Goal: Task Accomplishment & Management: Complete application form

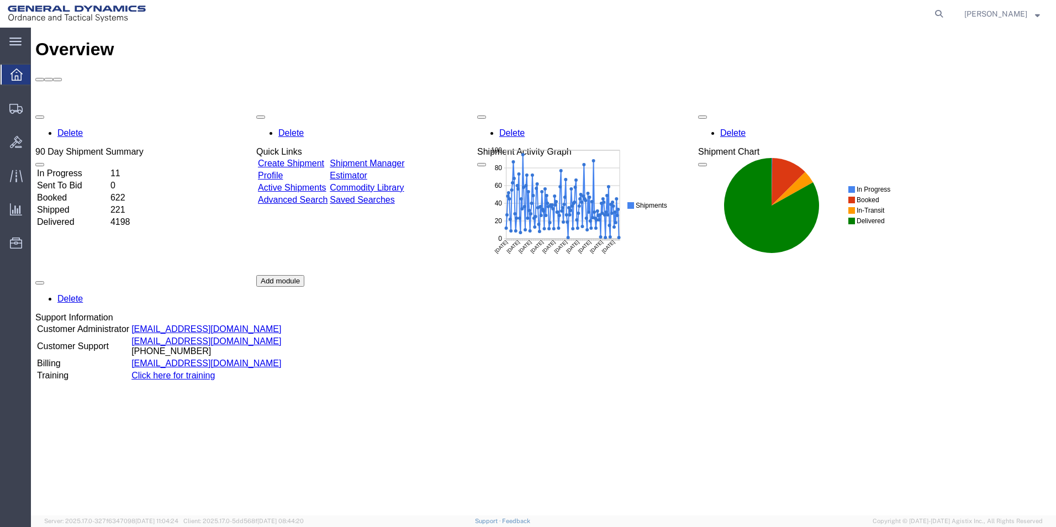
click at [948, 10] on form at bounding box center [940, 14] width 18 height 28
click at [947, 15] on icon at bounding box center [938, 13] width 15 height 15
paste input "56486973"
type input "56486973"
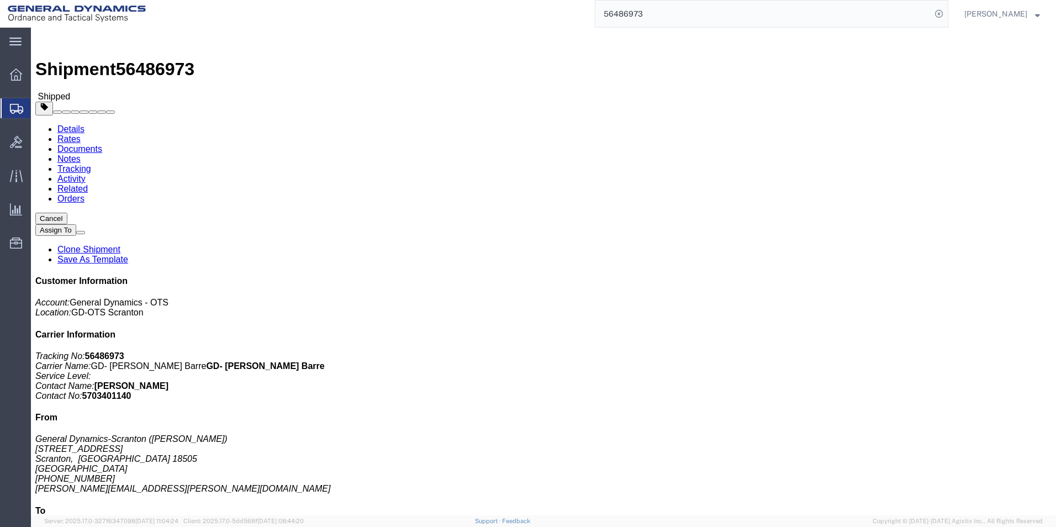
click link "Clone Shipment"
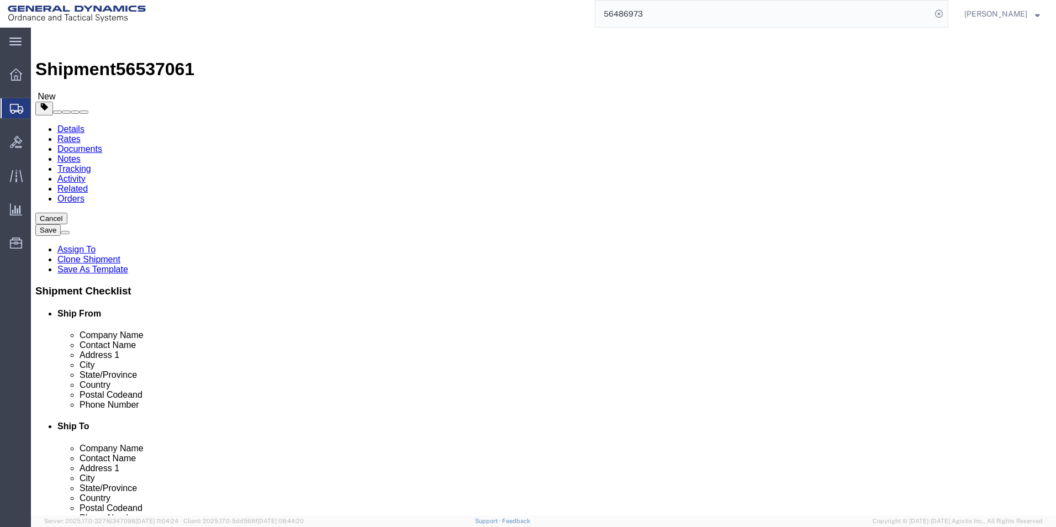
select select
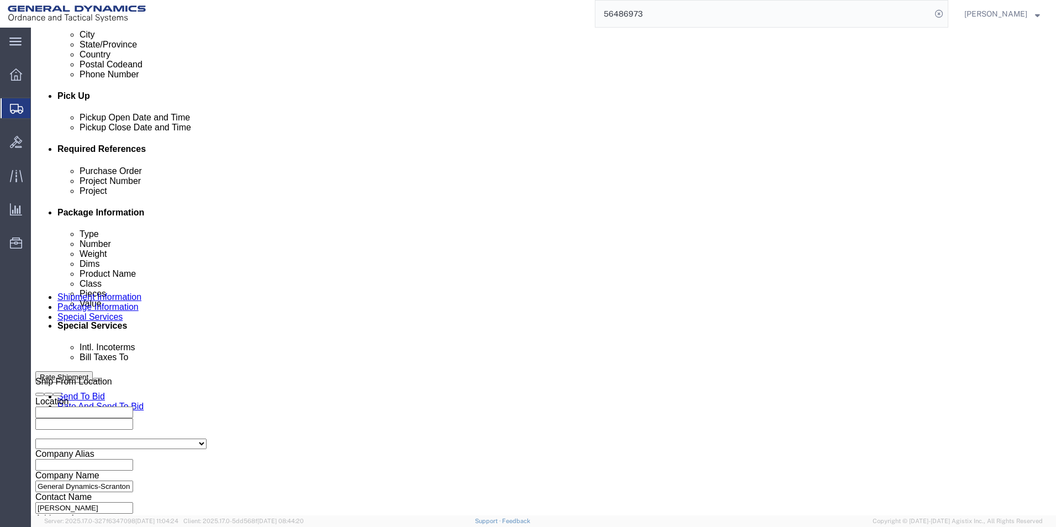
scroll to position [461, 0]
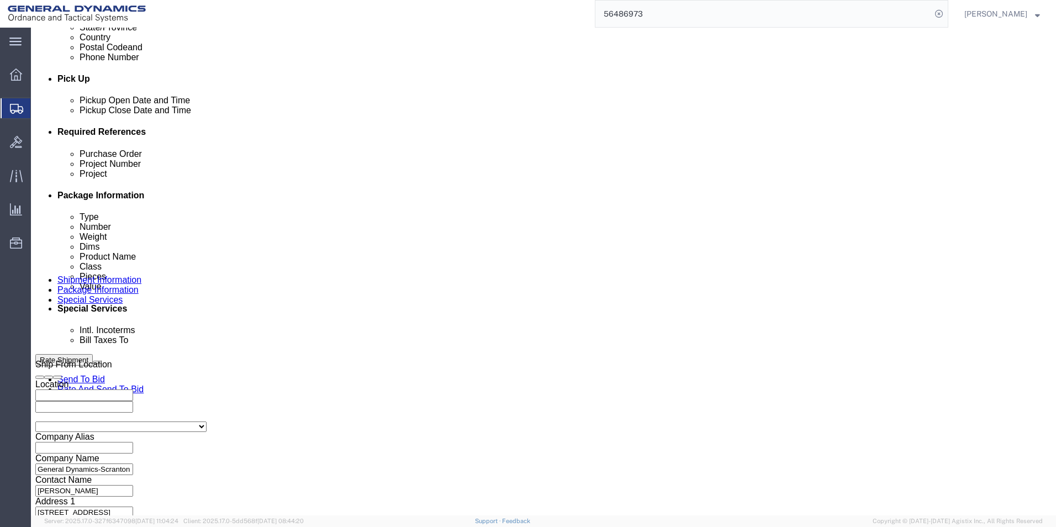
click button "Continue"
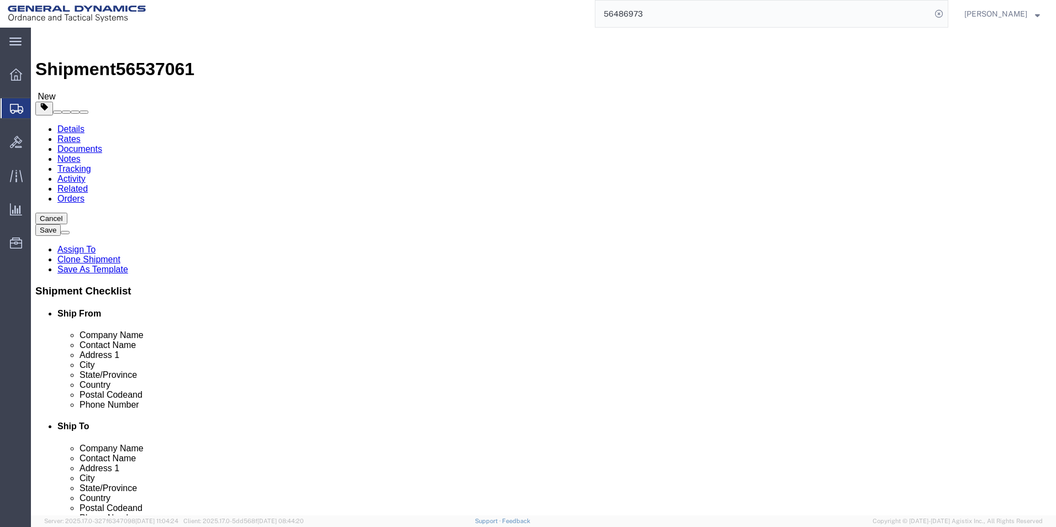
click span "button"
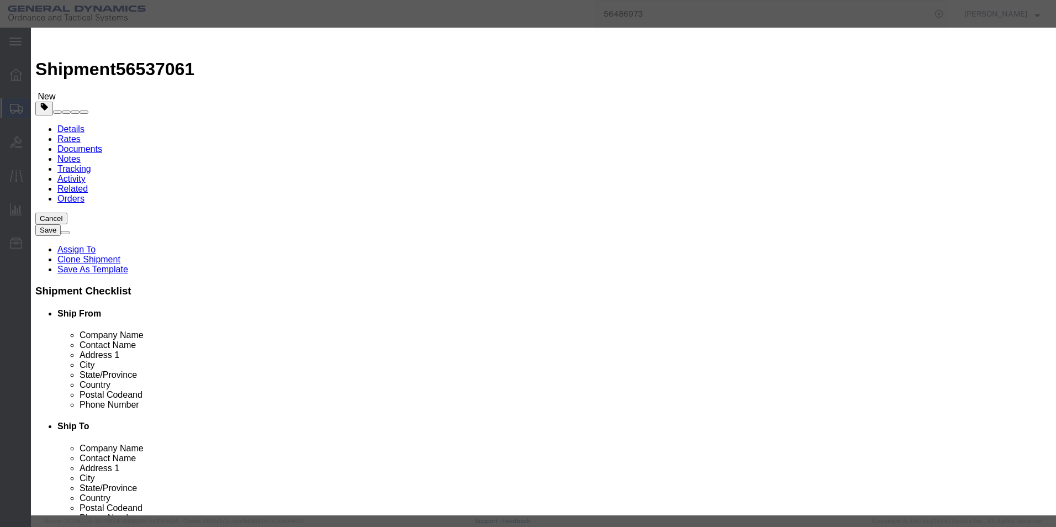
click button "Yes"
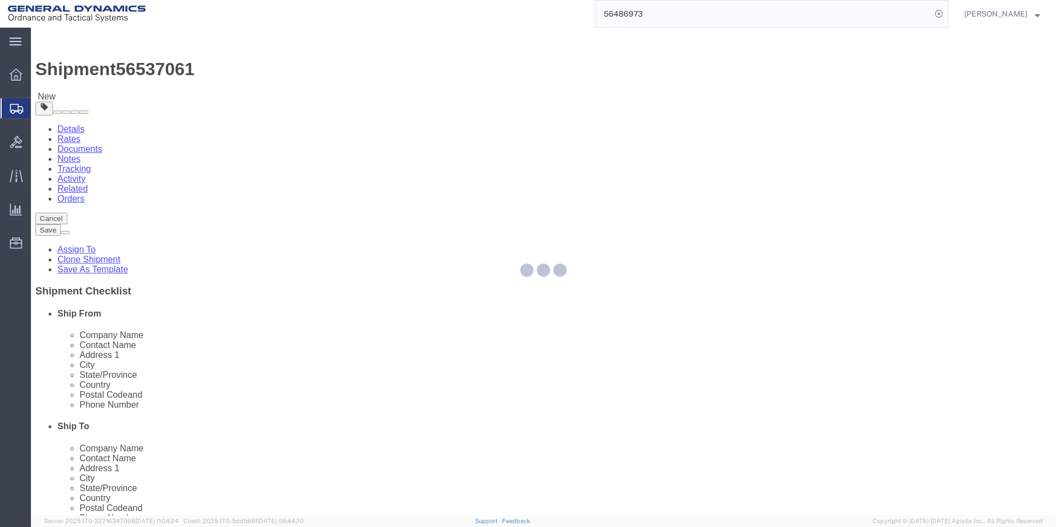
select select "RACK"
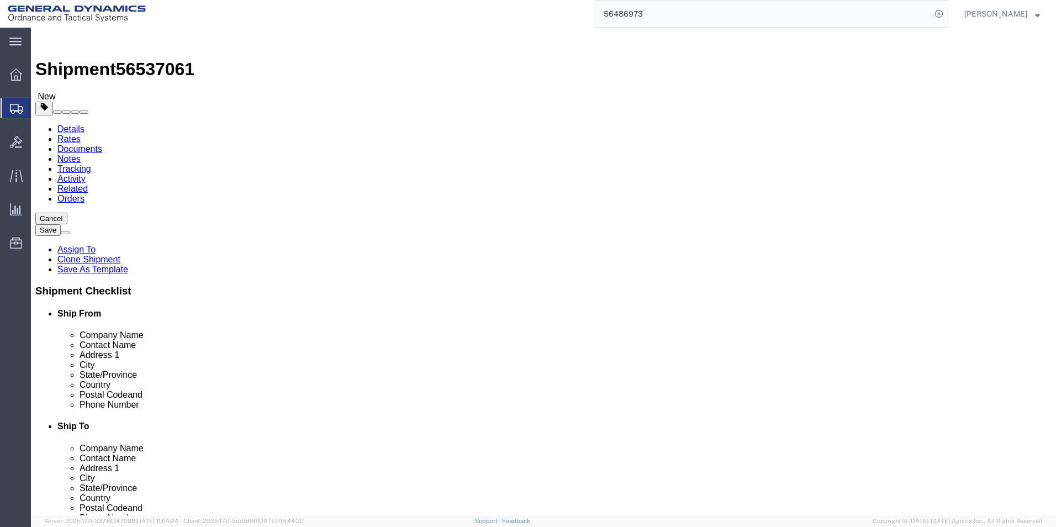
click span "button"
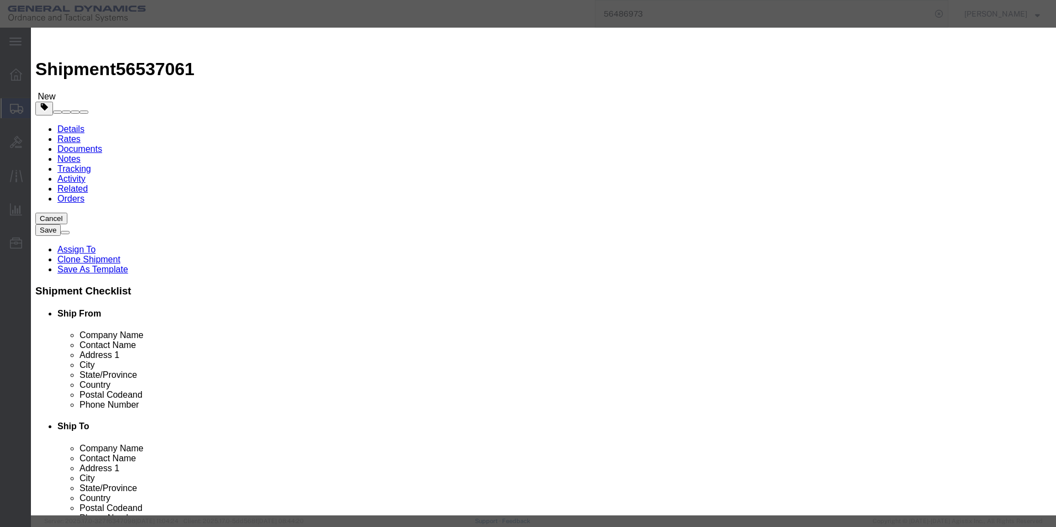
click button "Yes"
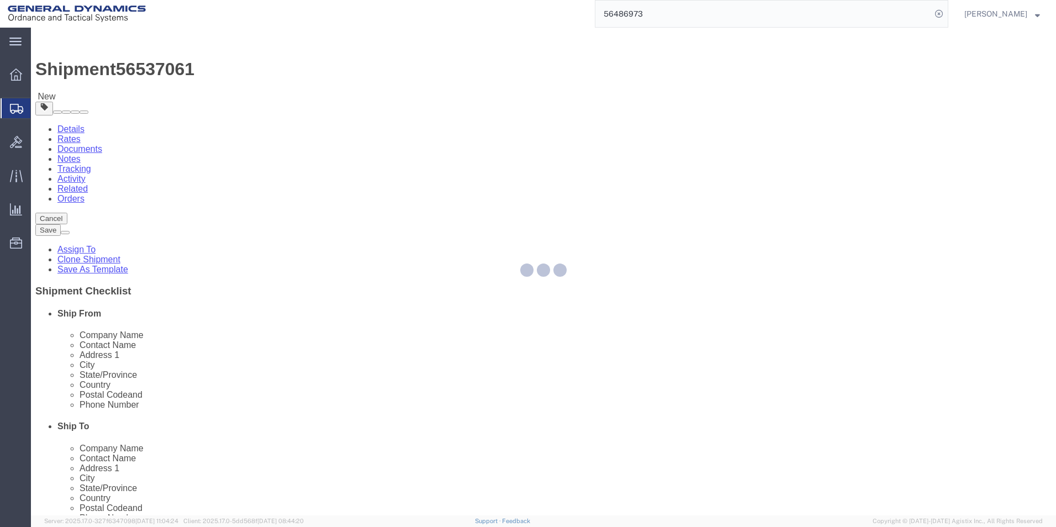
select select "RACK"
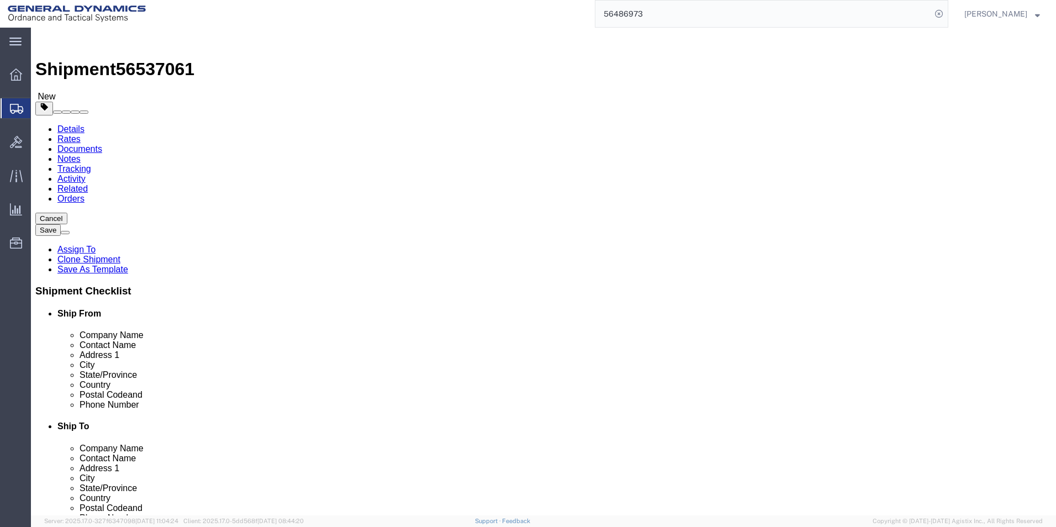
drag, startPoint x: 167, startPoint y: 209, endPoint x: 144, endPoint y: 213, distance: 23.6
click div "2"
type input "3"
drag, startPoint x: 155, startPoint y: 255, endPoint x: 138, endPoint y: 256, distance: 17.1
click div "Weight 6000.00 Select kgs lbs Ship. t°"
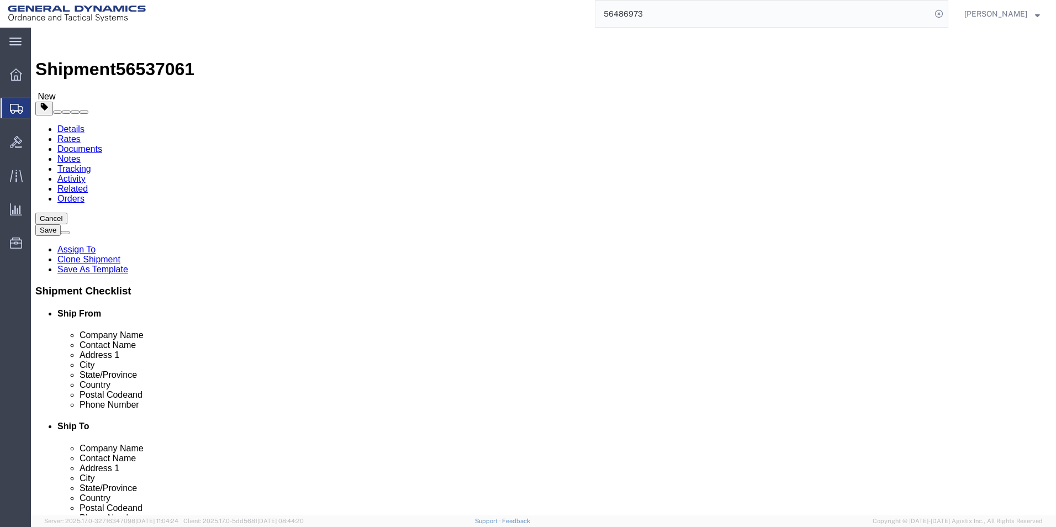
type input "12000.00"
click div "Pieces: 64.00 Each Total value: 22325.58 USD"
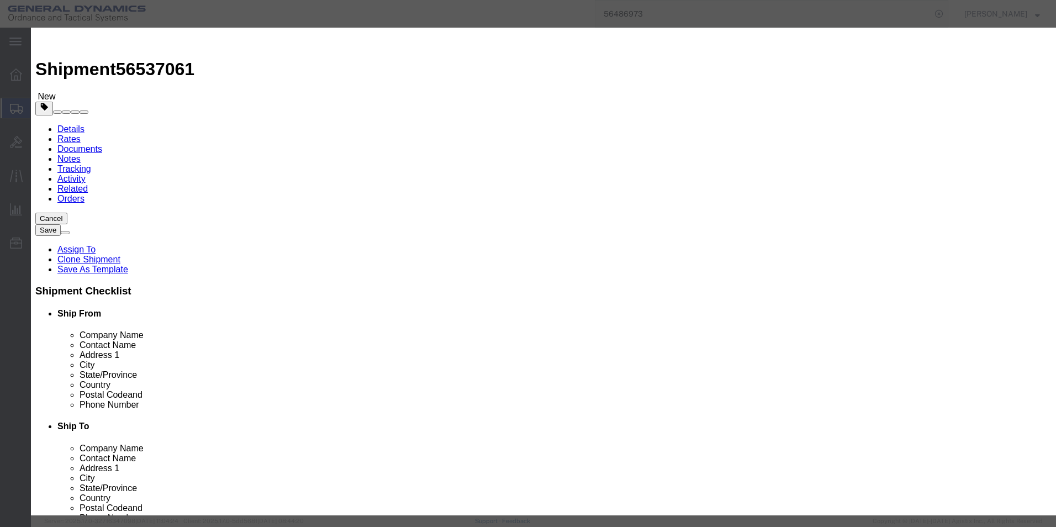
drag, startPoint x: 331, startPoint y: 105, endPoint x: 266, endPoint y: 106, distance: 65.2
click div "Pieces 64.00 Select Bag Barrels 100Board Feet Bottle Box Blister Pack Carats Ca…"
type input "120.00"
type input "41860.46"
click textarea "HT PARTS. HEAT# M485-2"
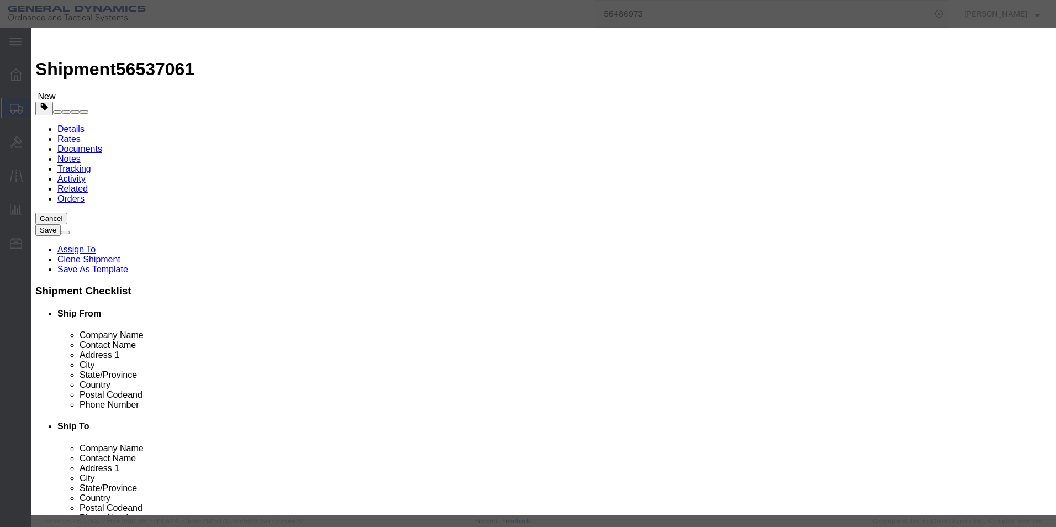
type textarea "HT PARTS. HEAT# M485-3"
click button "Save & Close"
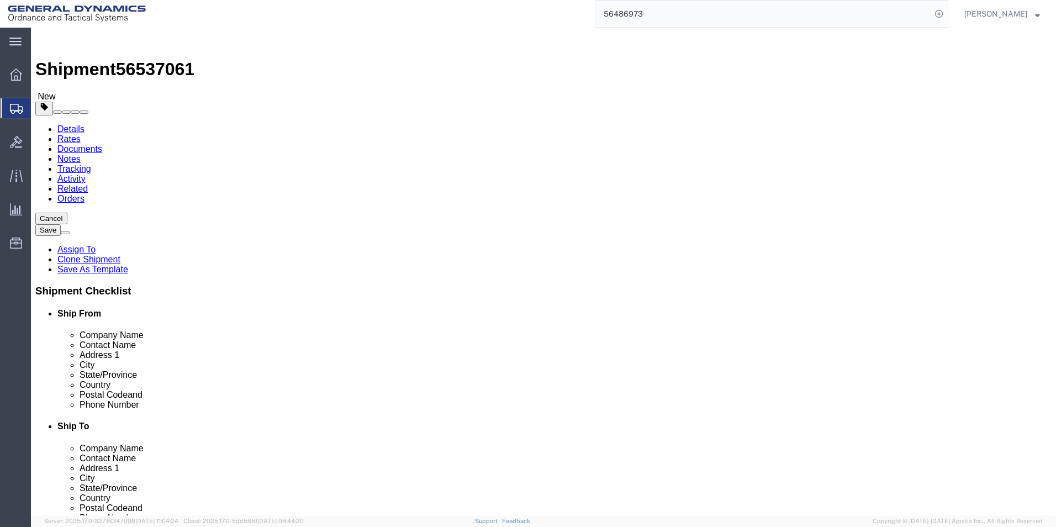
click button "Continue"
drag, startPoint x: 464, startPoint y: 245, endPoint x: 512, endPoint y: 297, distance: 70.3
click div "Manage special services Handling Options Hold at Location Return Info Service O…"
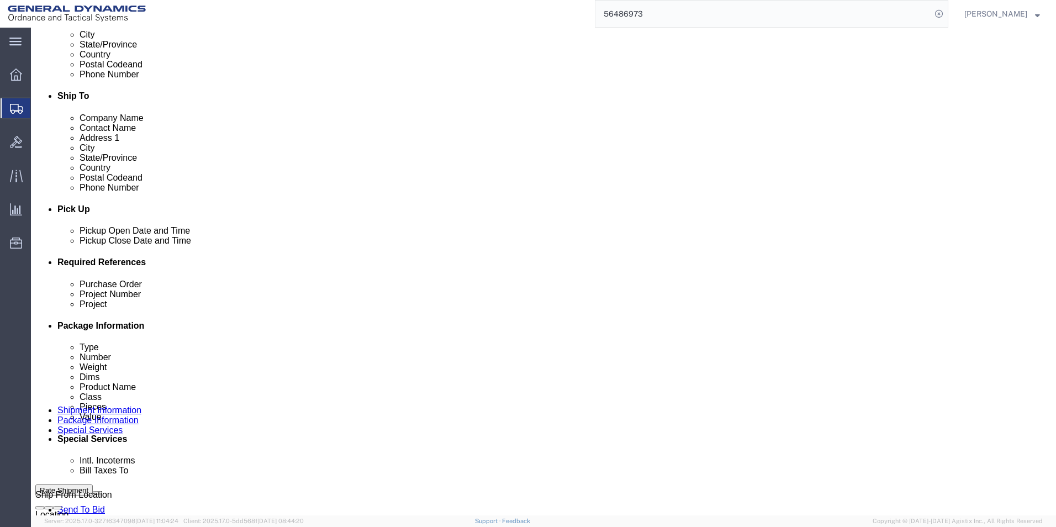
scroll to position [442, 0]
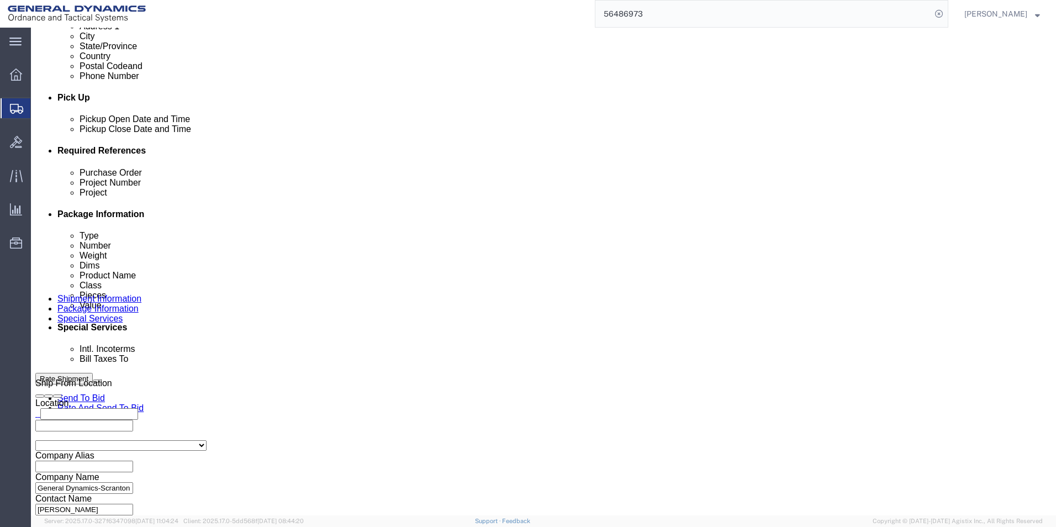
type textarea "HT PARTS GOING TO WB. HEAT# M485-3"
click select "Select Recipient Account Sender/Shipper Third Party Account"
select select "SHIP"
click select "Select Recipient Account Sender/Shipper Third Party Account"
click div "Manage special services Handling Options Hold at Location Return Info Service O…"
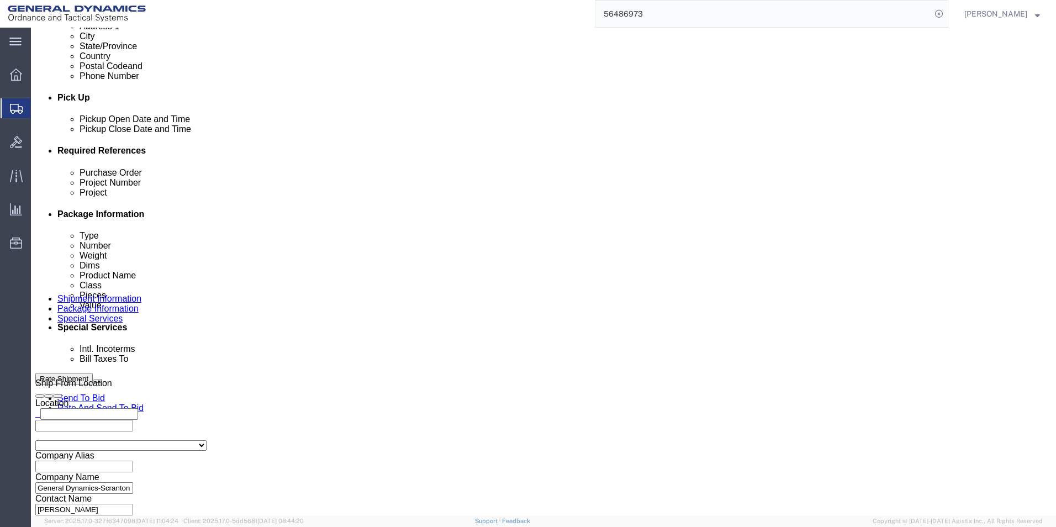
click button "Rate Shipment"
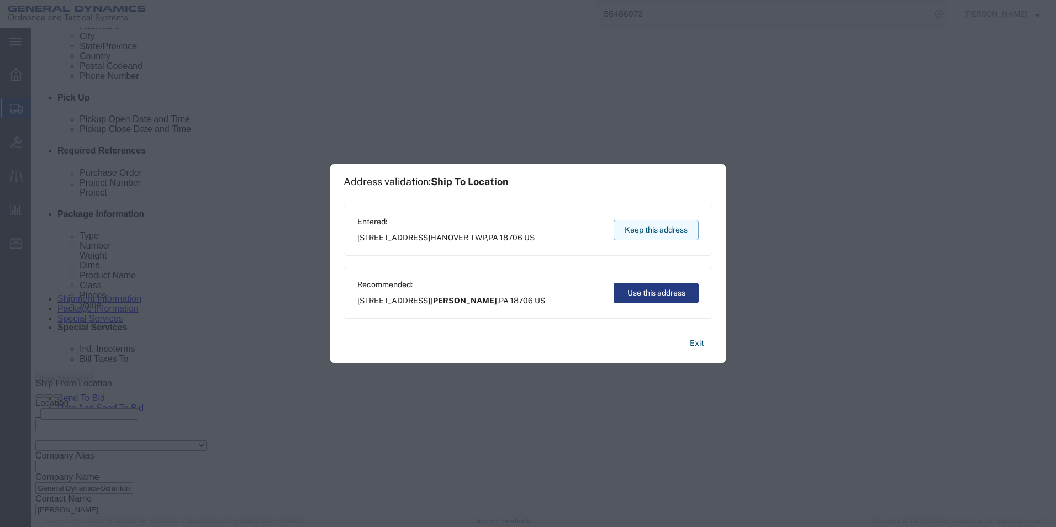
click at [662, 232] on button "Keep this address" at bounding box center [656, 230] width 85 height 20
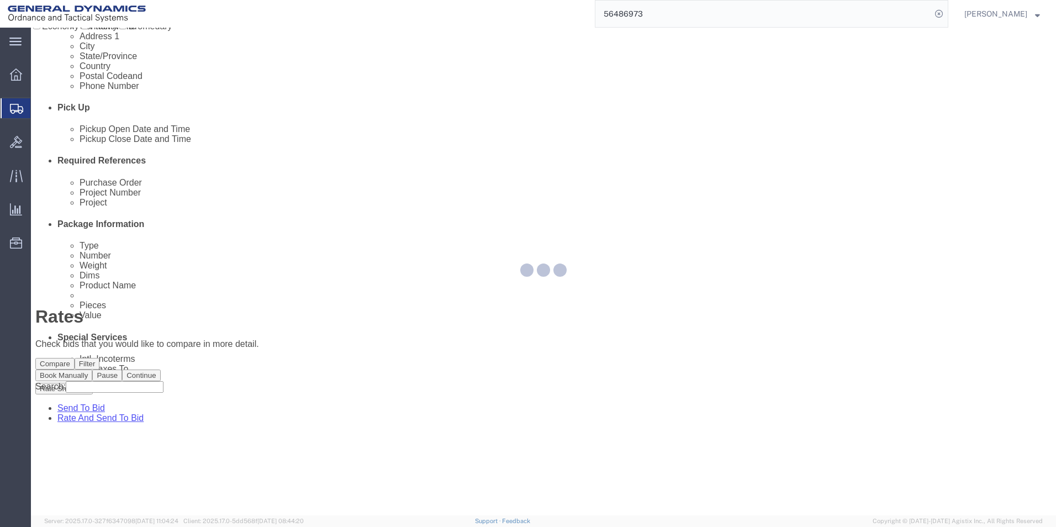
scroll to position [0, 0]
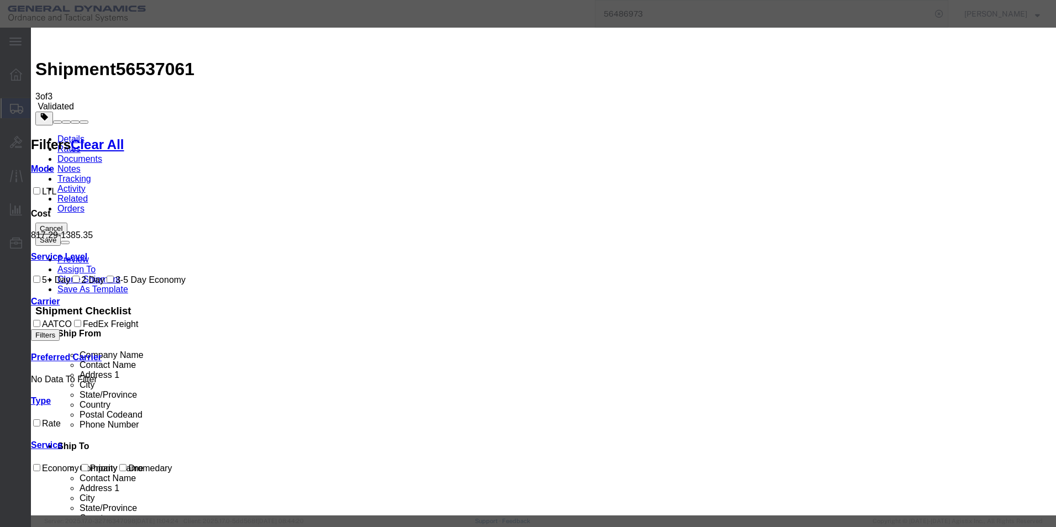
select select "16394"
select select "32203"
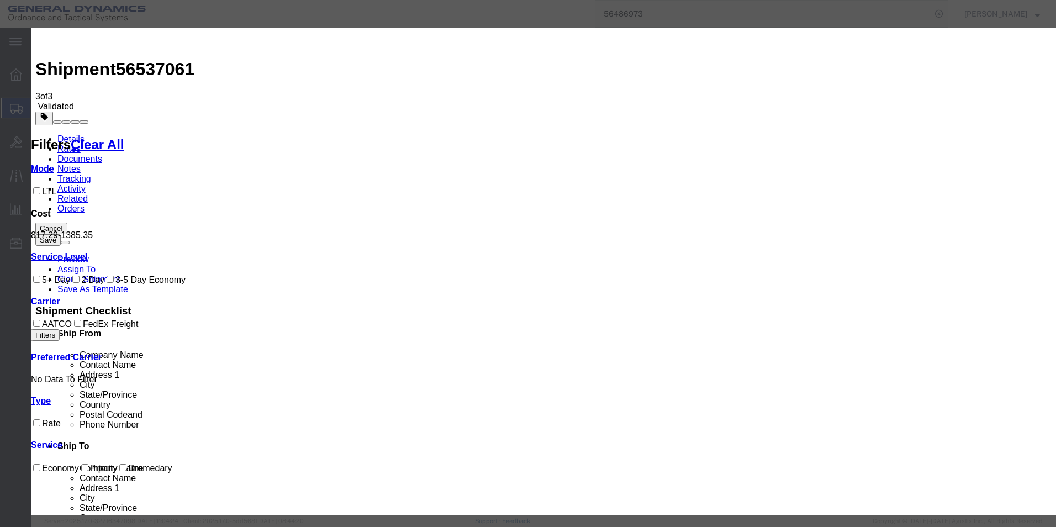
type input "56537061"
type input "[PERSON_NAME]"
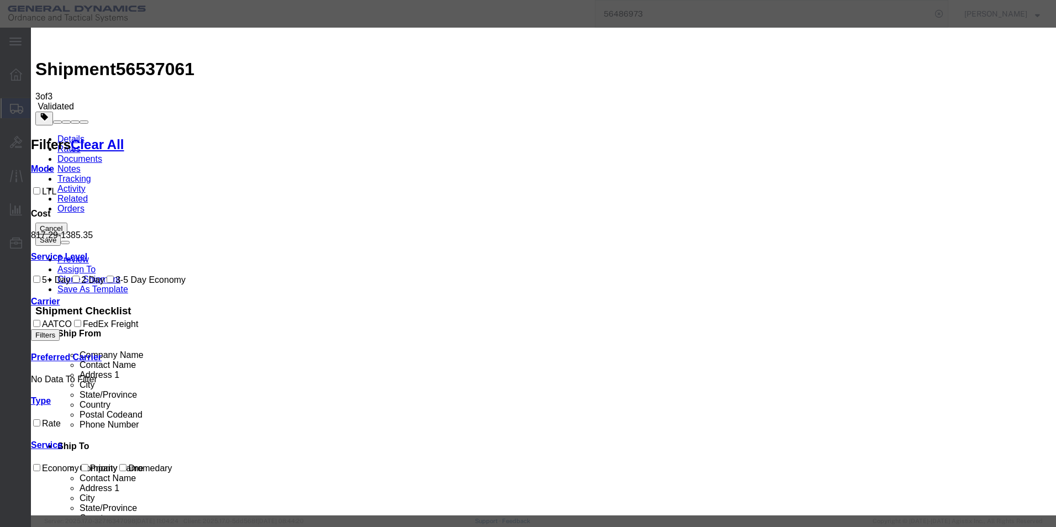
type input "5703401140"
select select "1000"
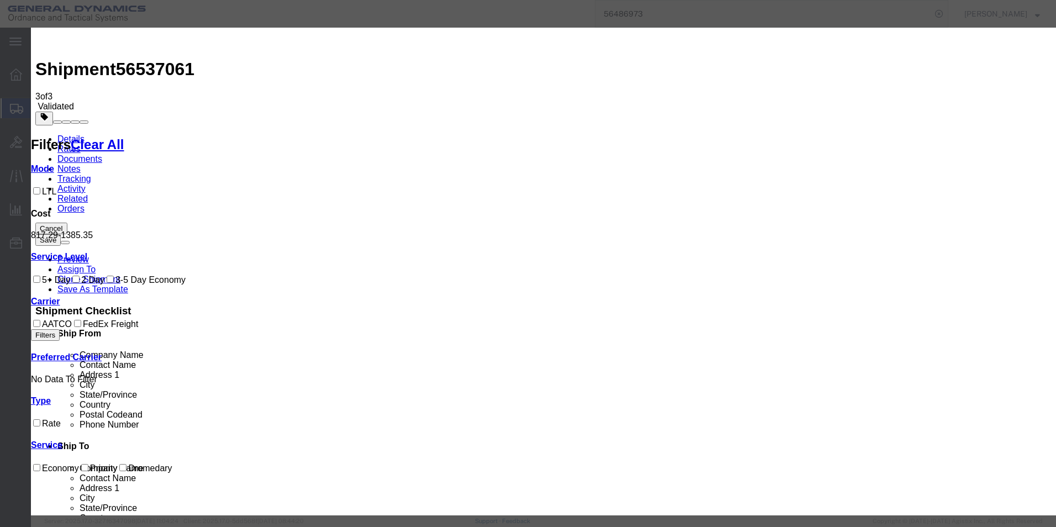
select select "PICKEDUP"
